Goal: Find specific page/section: Find specific page/section

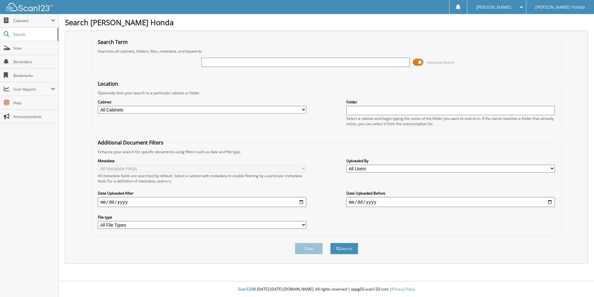
click at [421, 60] on span at bounding box center [418, 62] width 11 height 9
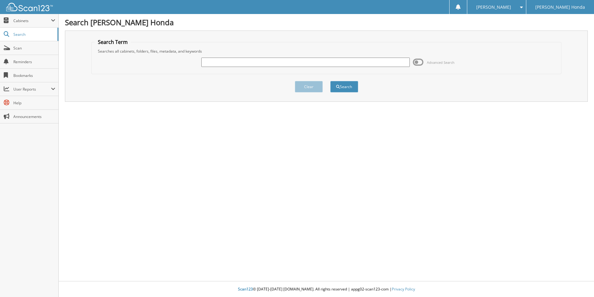
click at [267, 63] on input "text" at bounding box center [305, 62] width 209 height 9
type input "117591"
click at [330, 81] on button "Search" at bounding box center [344, 87] width 28 height 12
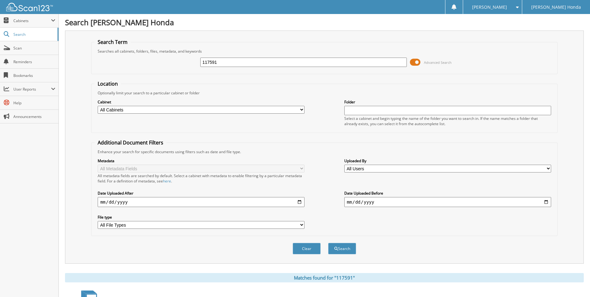
click at [416, 60] on span at bounding box center [415, 62] width 11 height 9
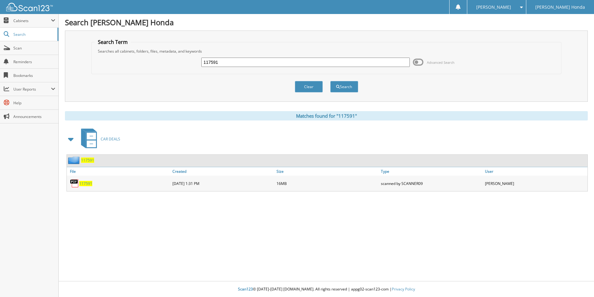
click at [89, 181] on span "117591" at bounding box center [85, 183] width 13 height 5
click at [82, 182] on span "117591" at bounding box center [85, 183] width 13 height 5
drag, startPoint x: 216, startPoint y: 63, endPoint x: 198, endPoint y: 63, distance: 18.3
click at [198, 63] on div "117591 Advanced Search" at bounding box center [326, 62] width 463 height 17
type input "1"
